Goal: Transaction & Acquisition: Obtain resource

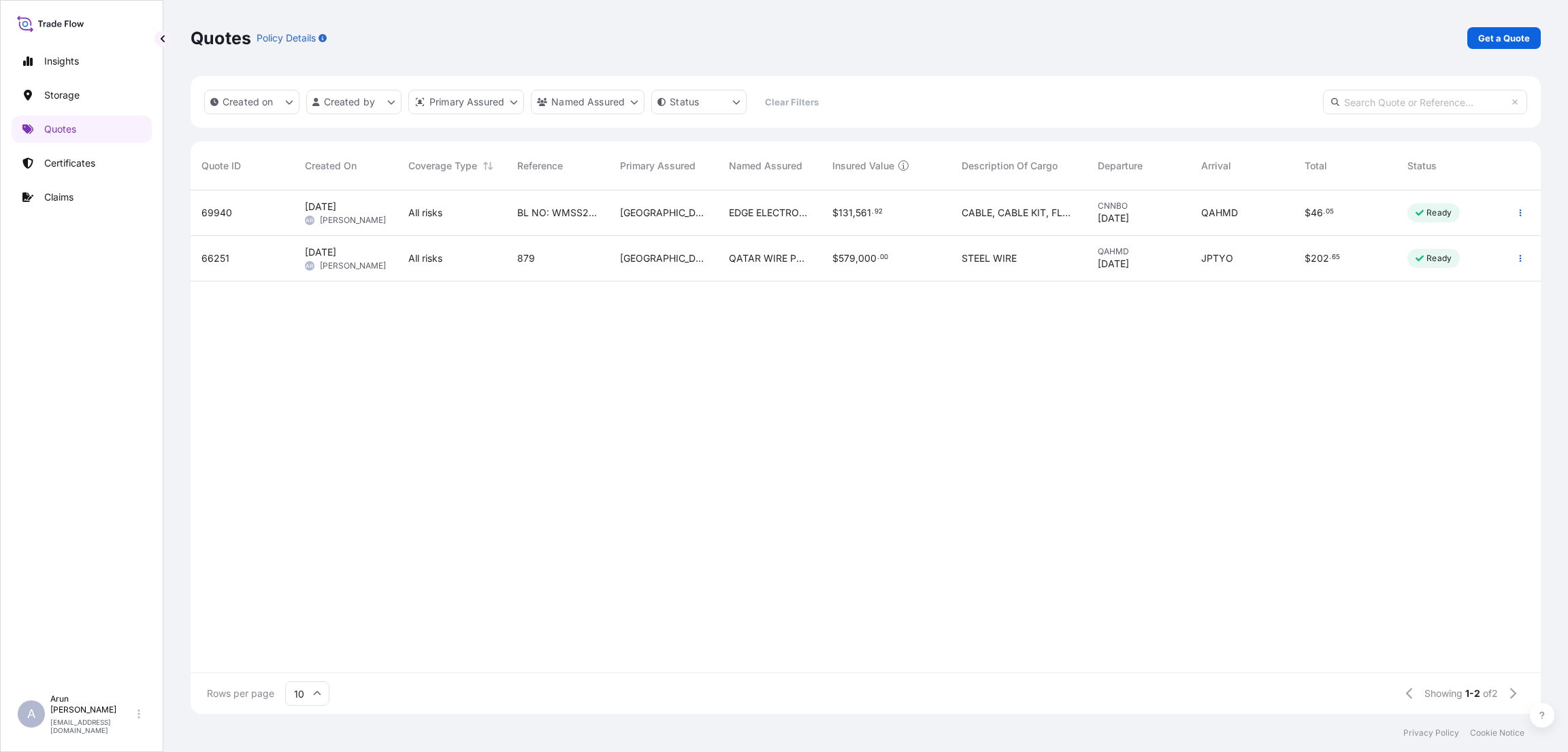
scroll to position [516, 1334]
click at [68, 121] on link "Quotes" at bounding box center [82, 130] width 140 height 27
click at [1487, 37] on p "Get a Quote" at bounding box center [1504, 38] width 52 height 14
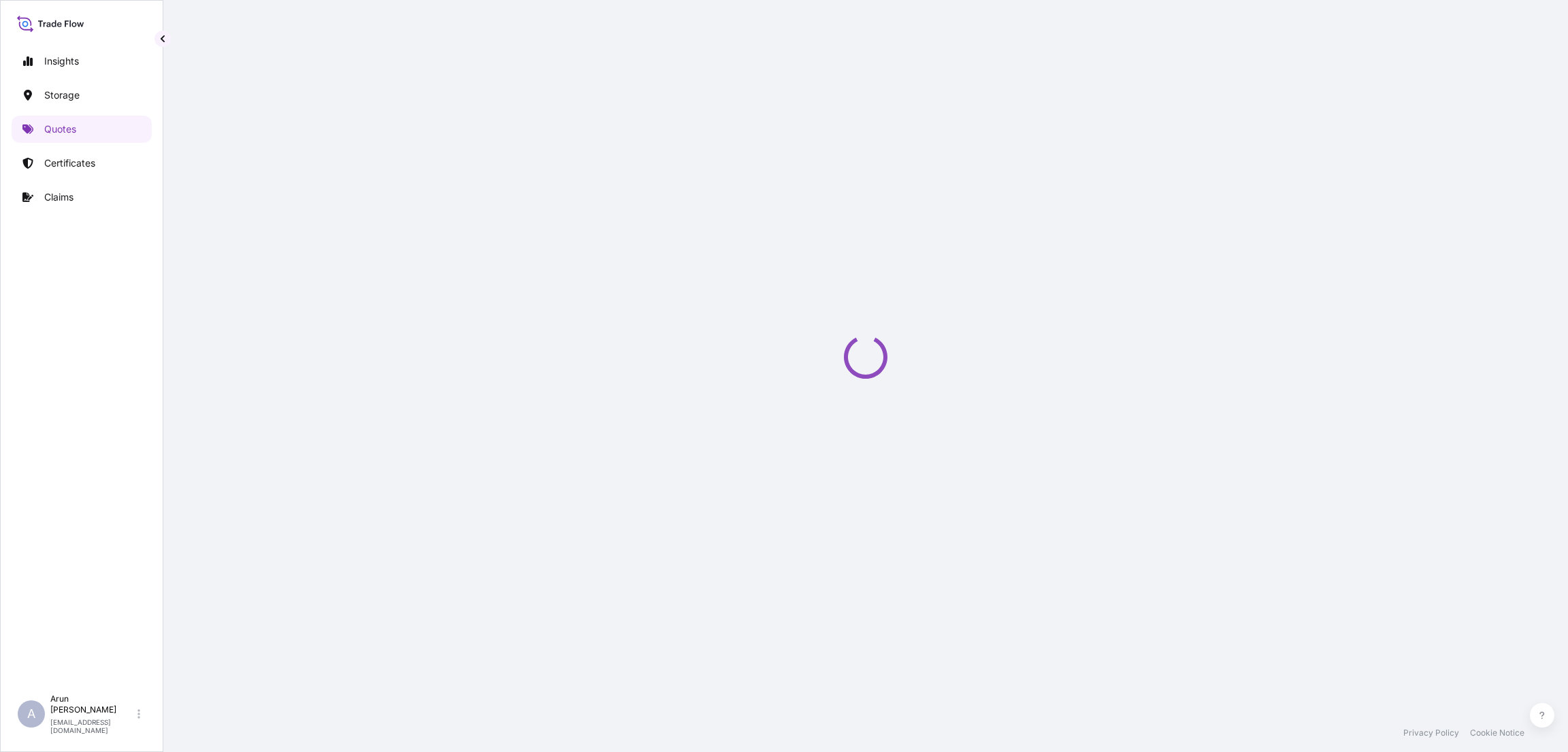
select select "Water"
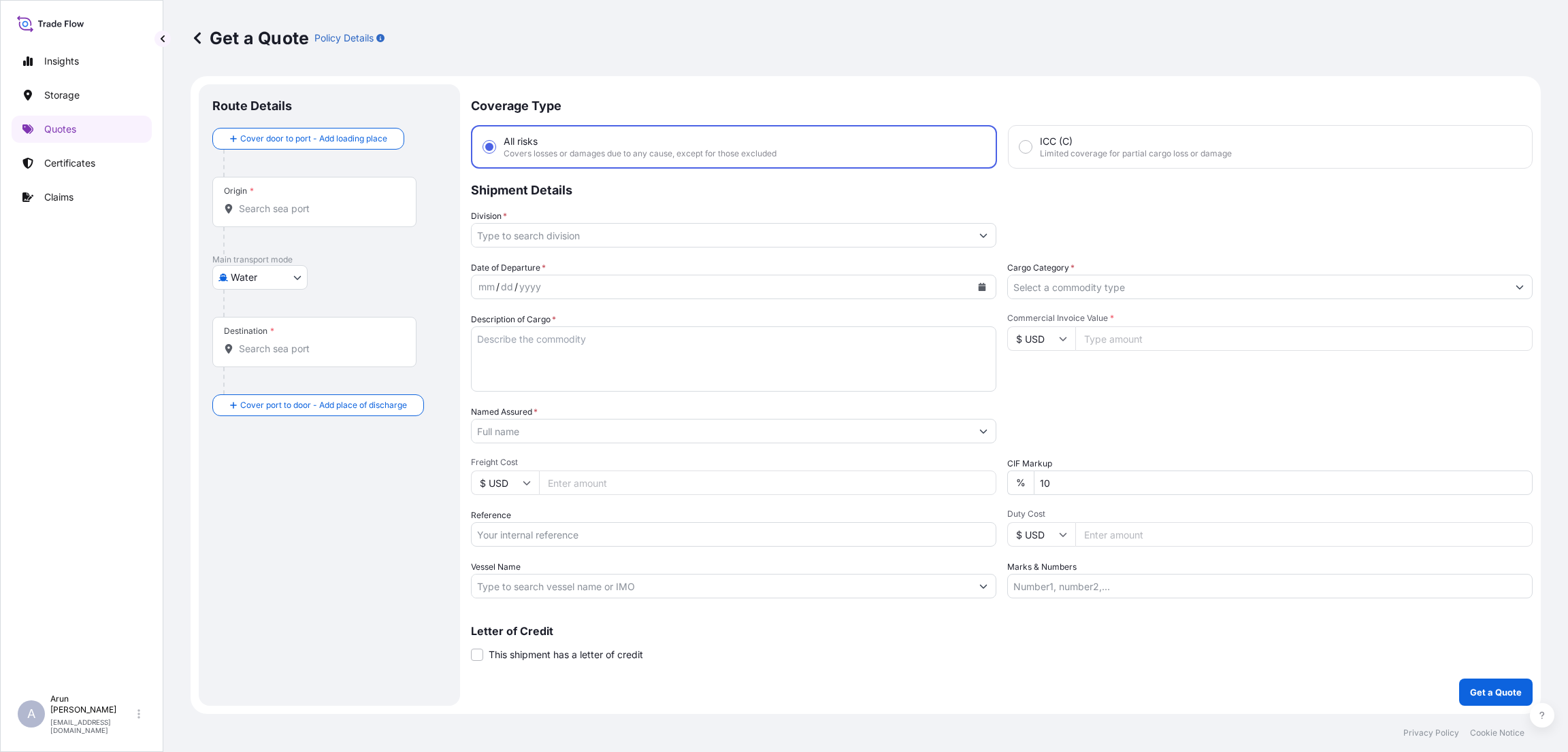
click at [651, 229] on input "Division *" at bounding box center [721, 235] width 499 height 24
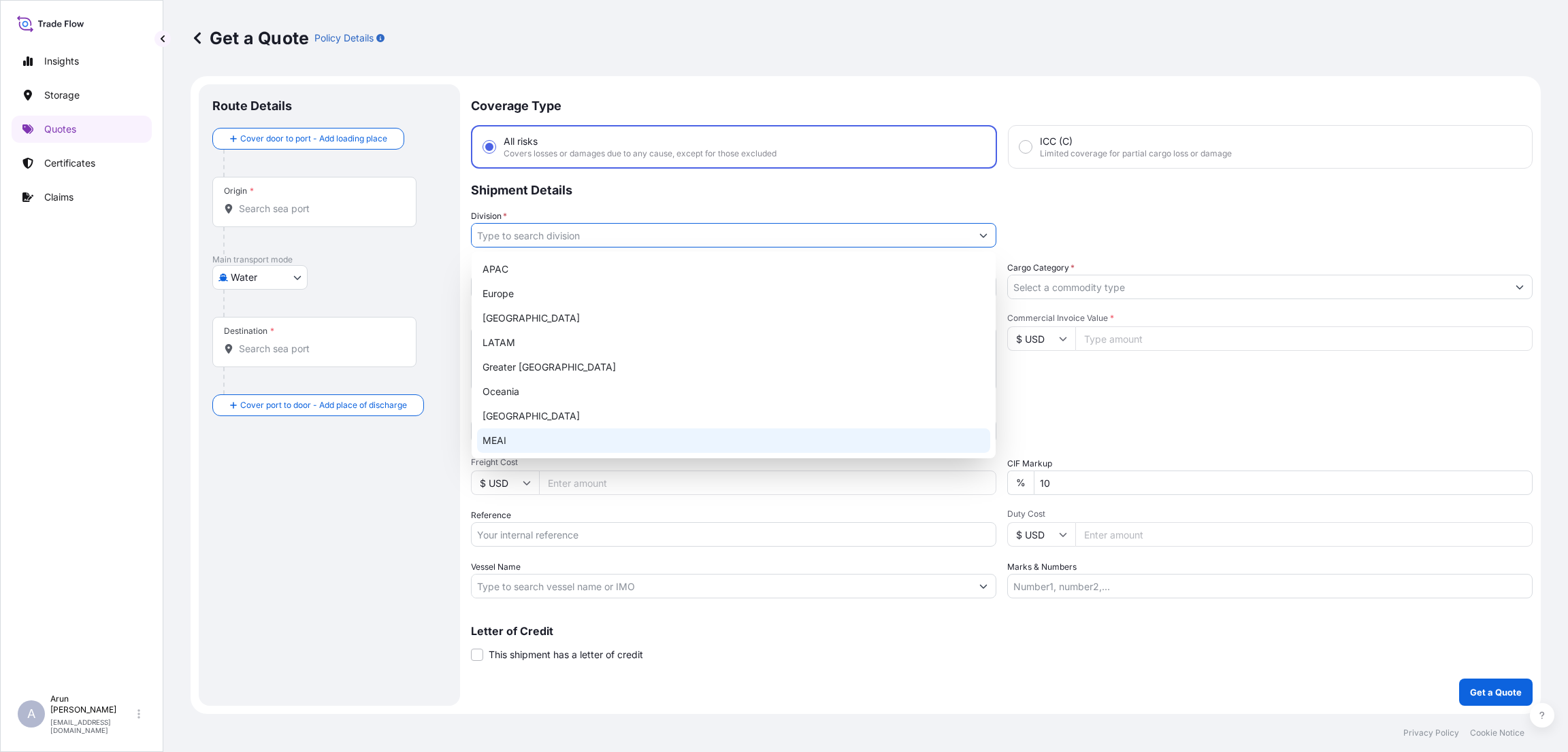
click at [517, 443] on div "MEAI" at bounding box center [733, 440] width 513 height 24
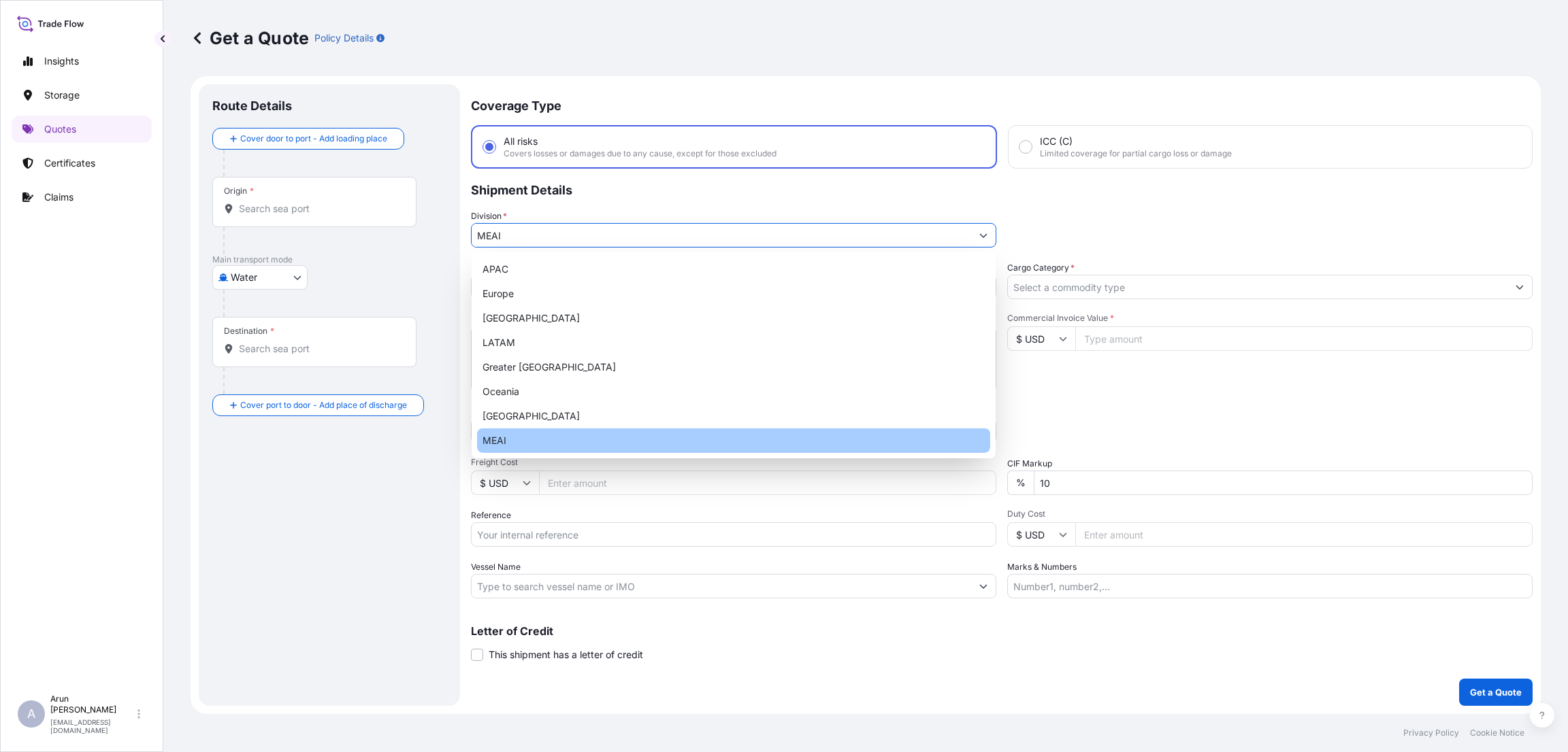
type input "MEAI"
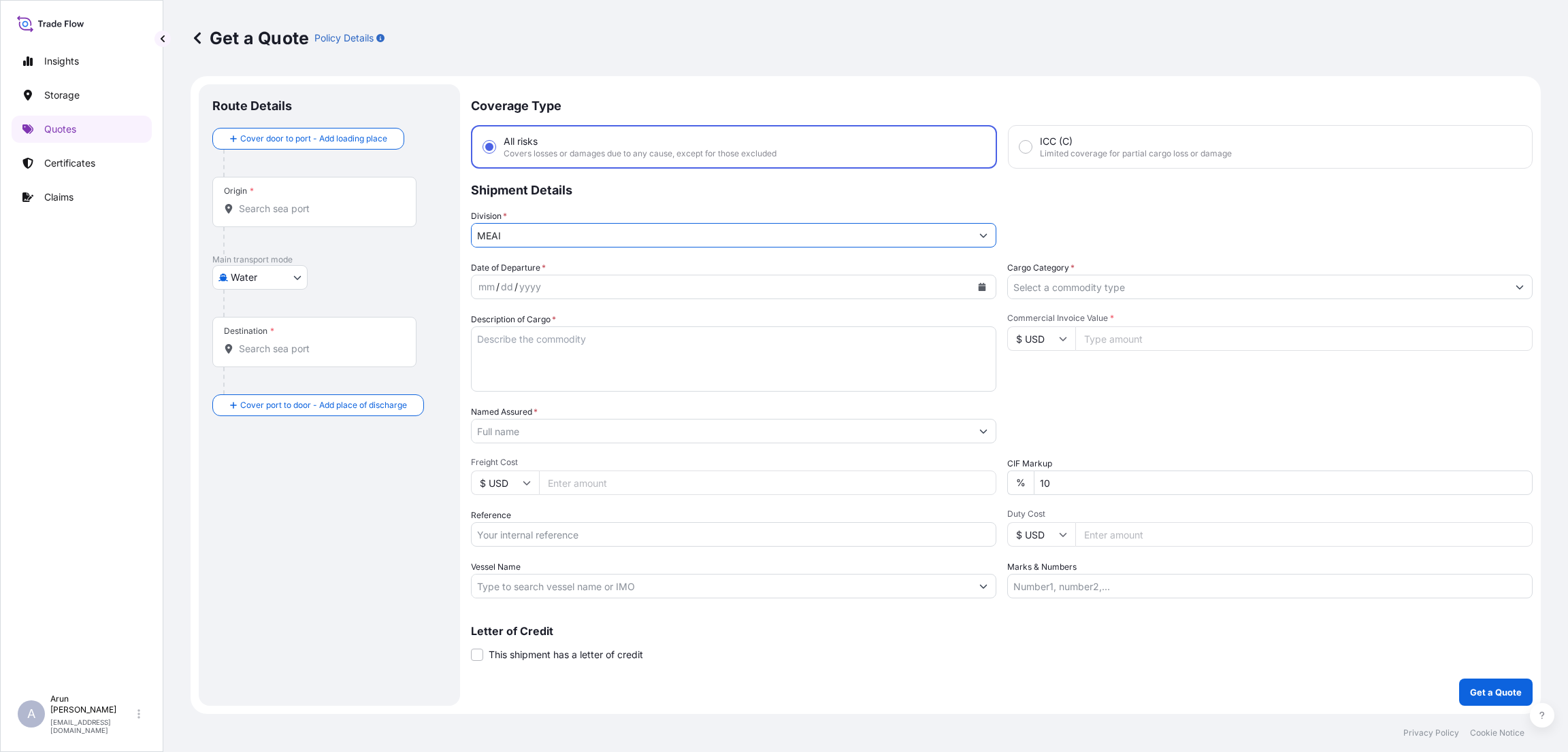
click at [656, 230] on input "MEAI" at bounding box center [721, 235] width 499 height 24
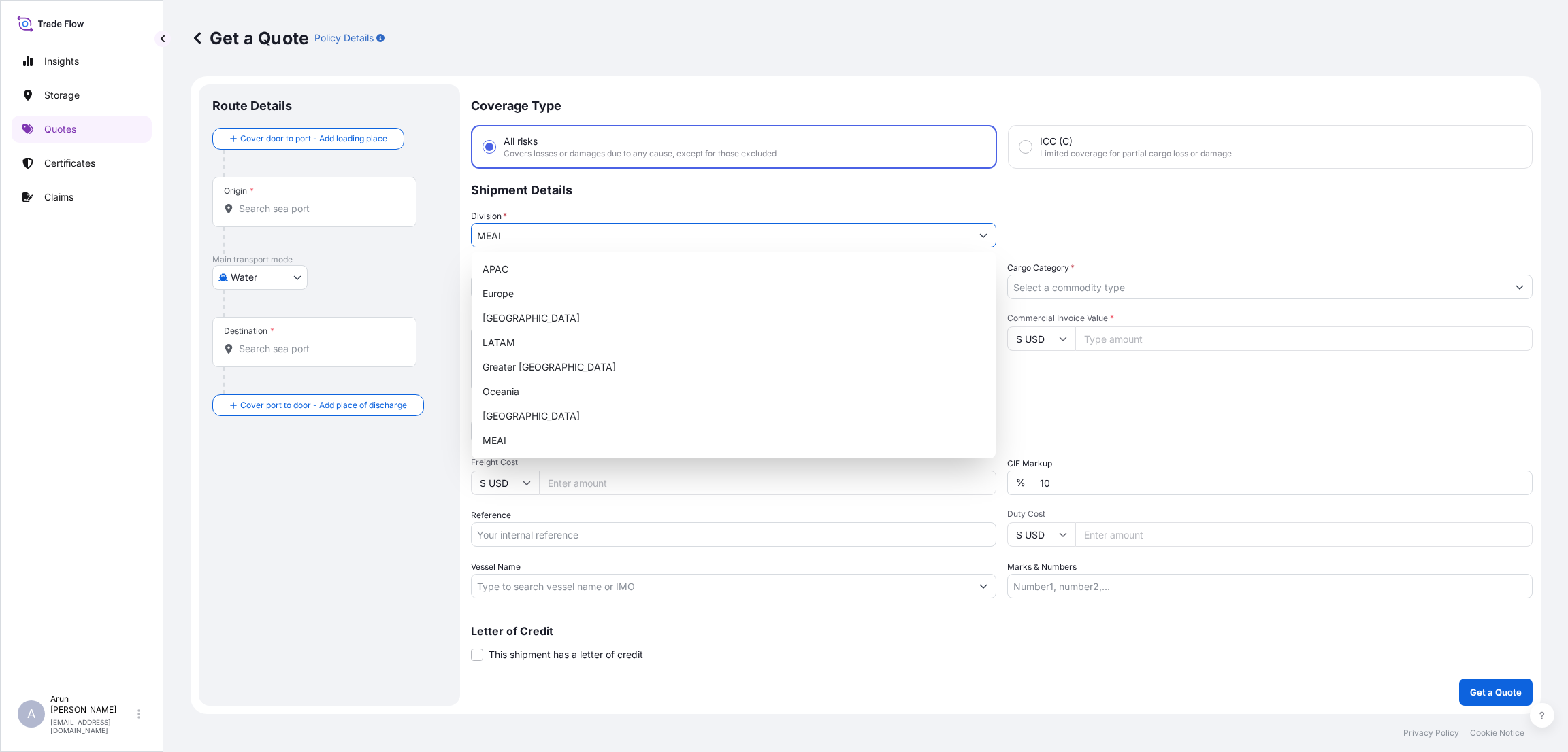
click at [984, 235] on icon "Show suggestions" at bounding box center [983, 236] width 7 height 5
click at [1178, 221] on div "Division * MEAI" at bounding box center [1002, 228] width 1061 height 38
